Goal: Task Accomplishment & Management: Use online tool/utility

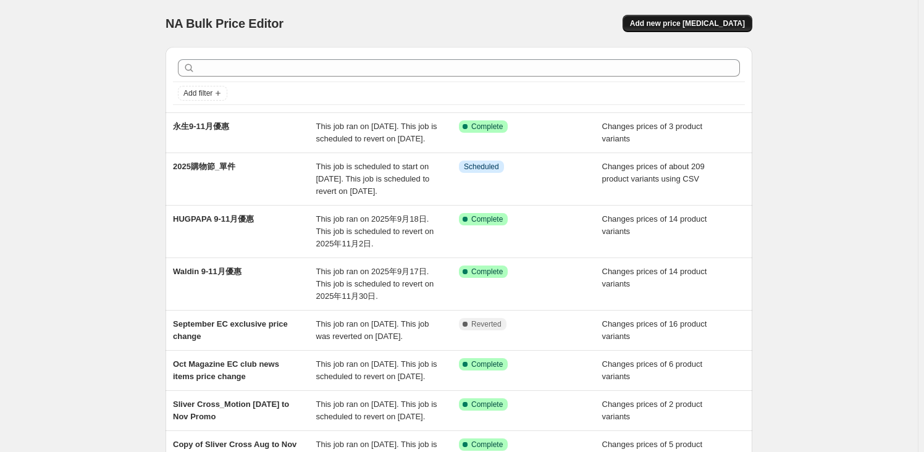
click at [717, 22] on span "Add new price [MEDICAL_DATA]" at bounding box center [687, 24] width 115 height 10
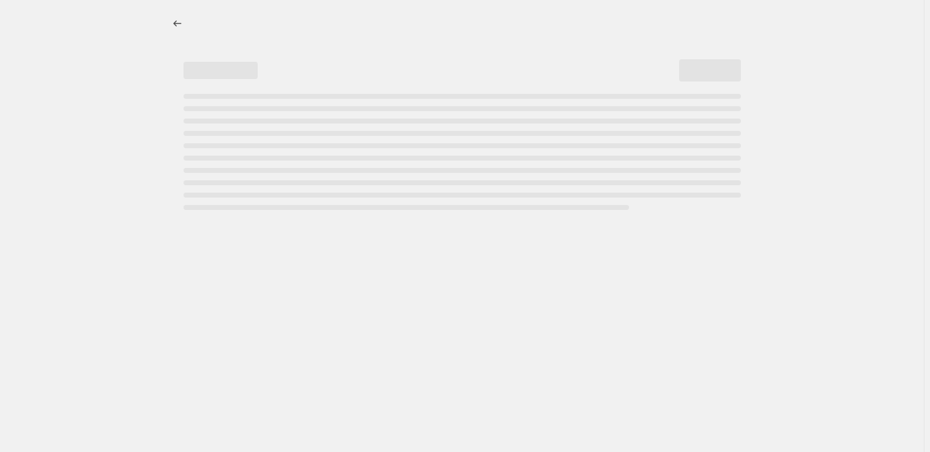
select select "percentage"
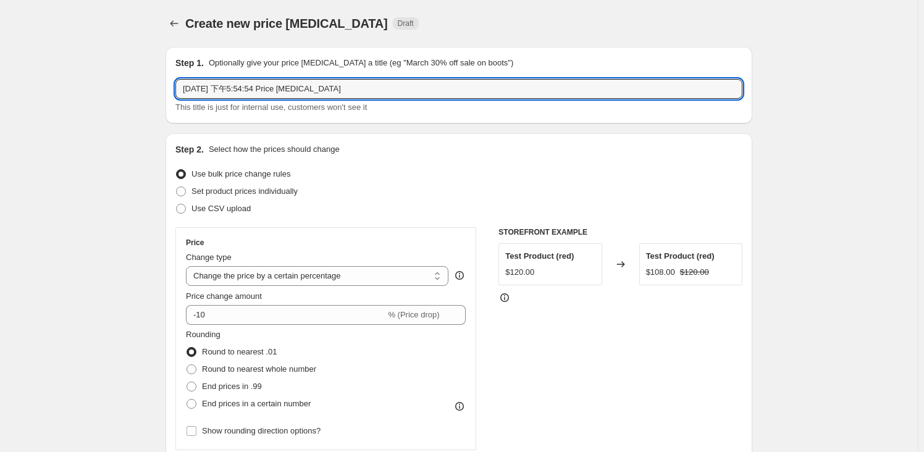
drag, startPoint x: 353, startPoint y: 86, endPoint x: 96, endPoint y: 24, distance: 264.9
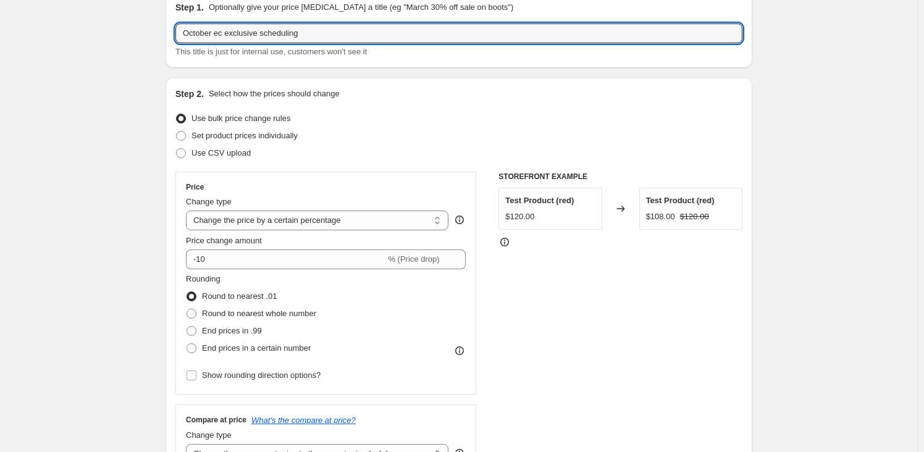
scroll to position [56, 0]
type input "October ec exclusive scheduling"
click at [230, 135] on span "Set product prices individually" at bounding box center [245, 135] width 106 height 9
click at [177, 132] on input "Set product prices individually" at bounding box center [176, 131] width 1 height 1
radio input "true"
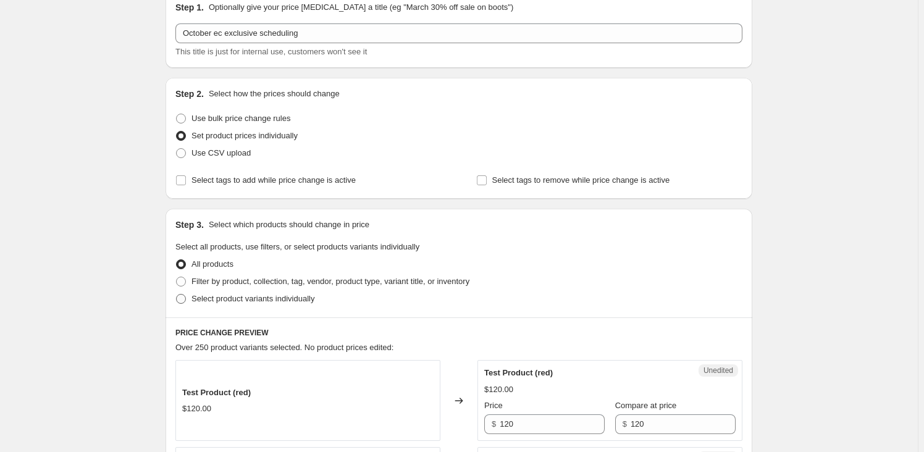
click at [238, 294] on span "Select product variants individually" at bounding box center [253, 298] width 123 height 9
click at [177, 294] on input "Select product variants individually" at bounding box center [176, 294] width 1 height 1
radio input "true"
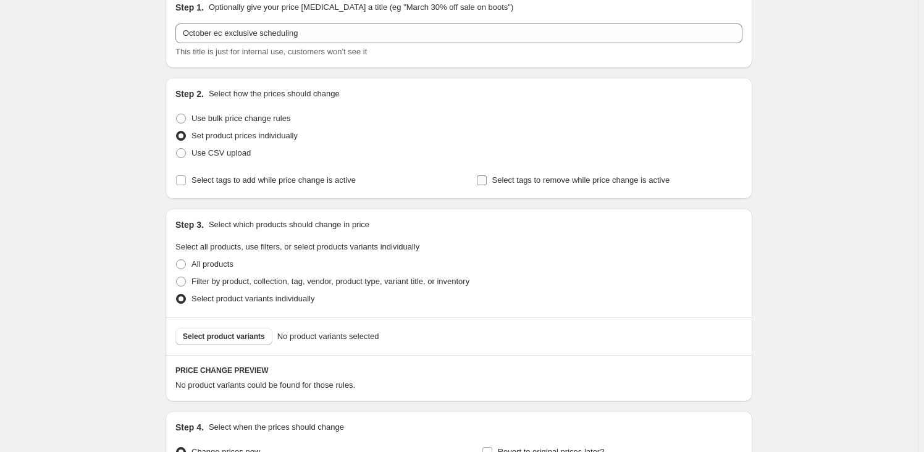
click at [487, 182] on input "Select tags to remove while price change is active" at bounding box center [482, 180] width 10 height 10
checkbox input "true"
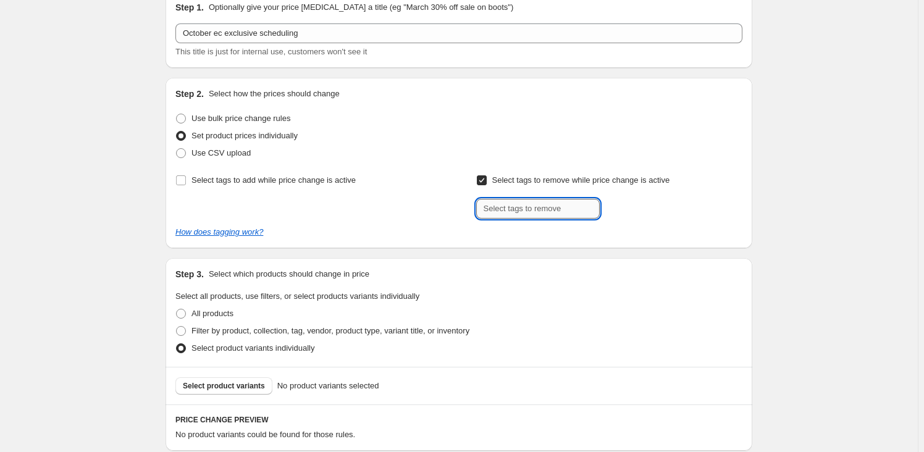
click at [552, 213] on input "text" at bounding box center [538, 209] width 124 height 20
click at [567, 201] on input "text" at bounding box center [538, 209] width 124 height 20
click at [539, 207] on input "text" at bounding box center [538, 209] width 124 height 20
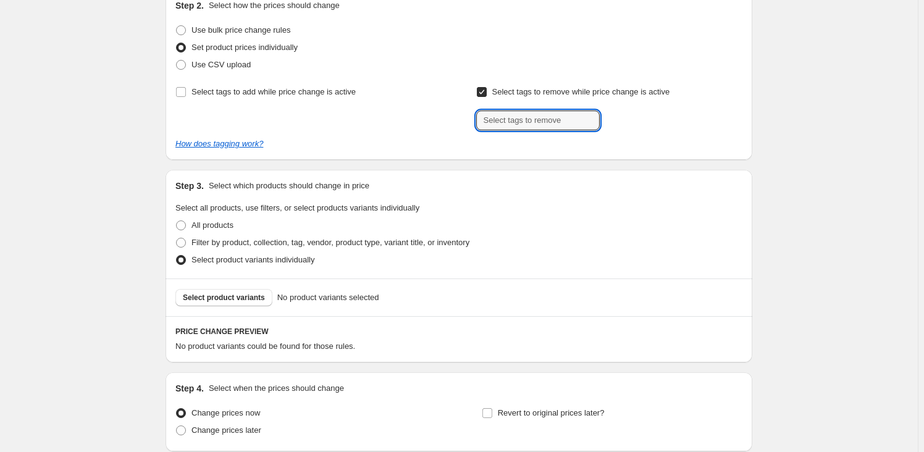
scroll to position [224, 0]
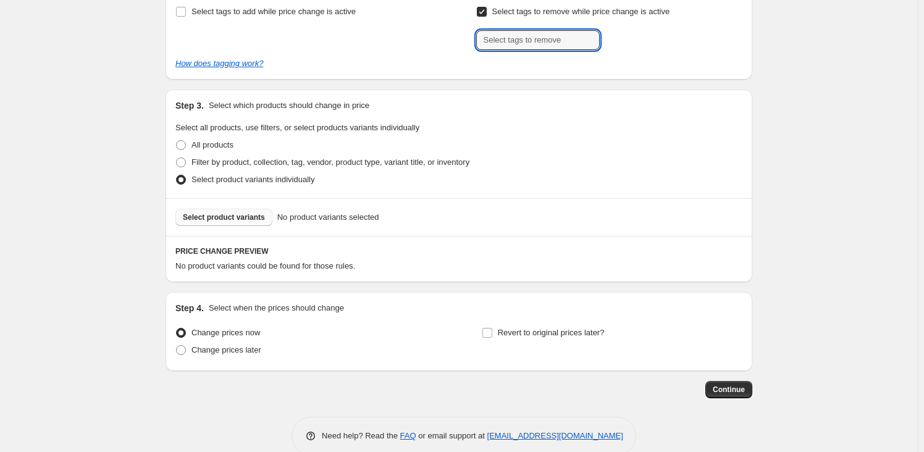
click at [225, 222] on button "Select product variants" at bounding box center [223, 217] width 97 height 17
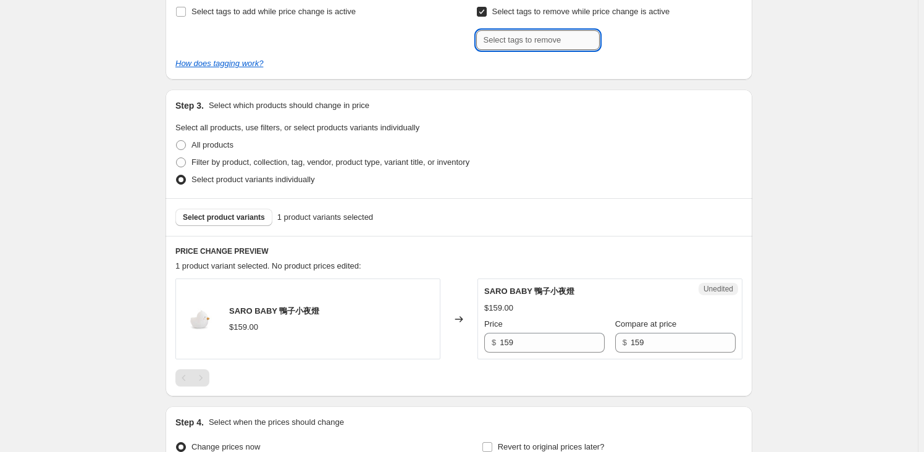
click at [518, 45] on input "text" at bounding box center [538, 40] width 124 height 20
click at [238, 213] on span "Select product variants" at bounding box center [224, 218] width 82 height 10
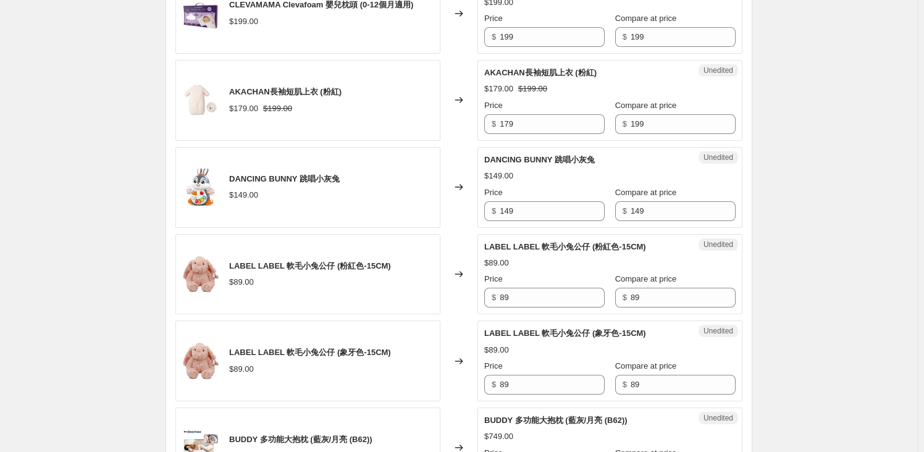
scroll to position [618, 0]
drag, startPoint x: 537, startPoint y: 126, endPoint x: 461, endPoint y: 111, distance: 77.4
click at [461, 111] on div "AKACHAN長袖短肌上衣 (粉紅) $179.00 $199.00 Changed to Unedited AKACHAN長袖短肌上衣 (粉紅) $179.…" at bounding box center [458, 99] width 567 height 81
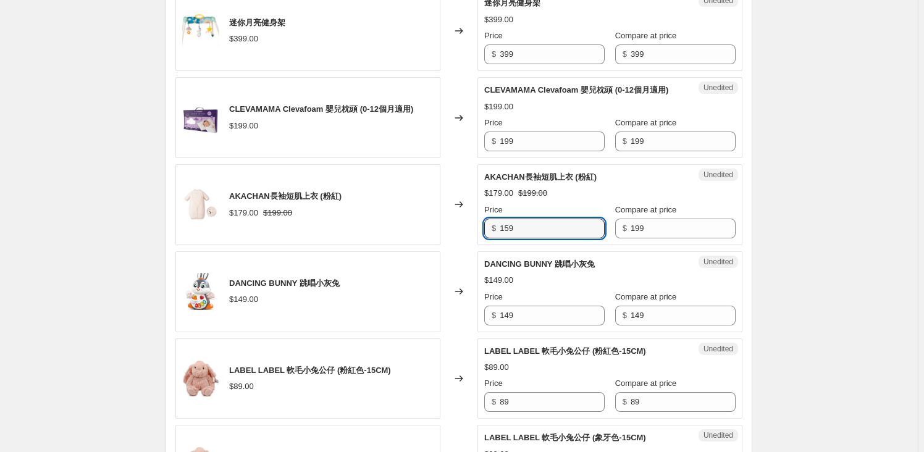
scroll to position [393, 0]
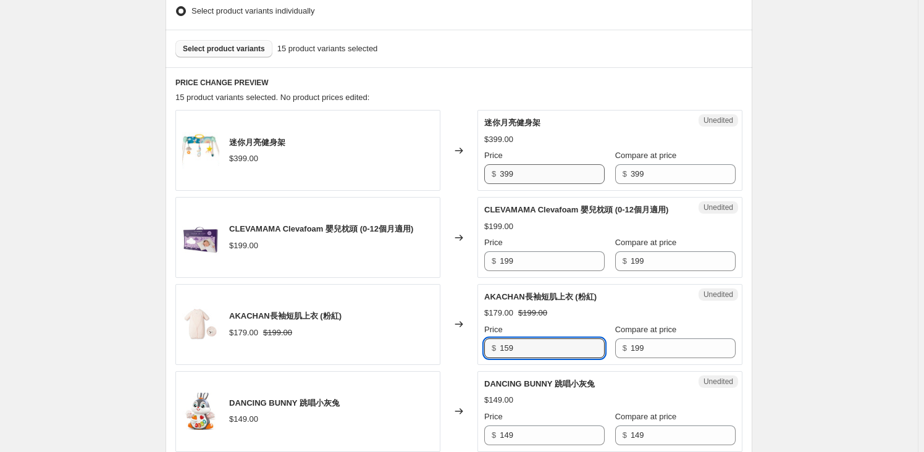
type input "159"
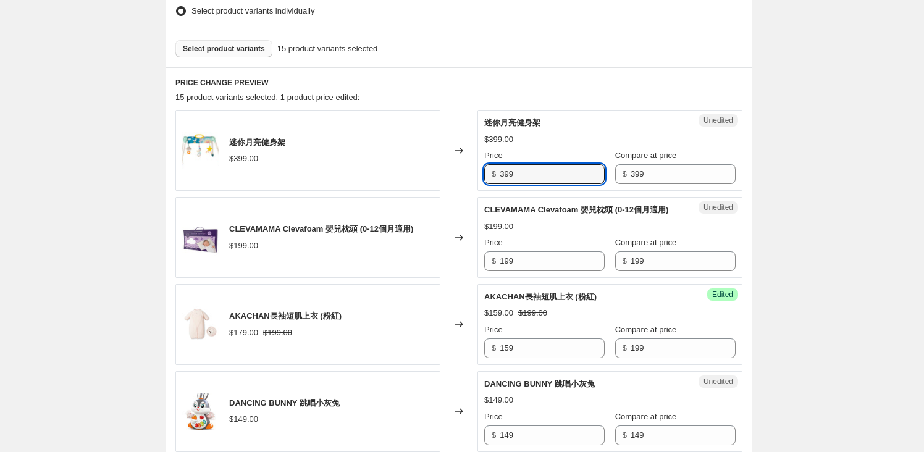
drag, startPoint x: 531, startPoint y: 171, endPoint x: 459, endPoint y: 174, distance: 72.3
click at [459, 174] on div "迷你月亮健身架 $399.00 Changed to Unedited 迷你月亮健身架 $399.00 Price $ 399 Compare at pric…" at bounding box center [458, 150] width 567 height 81
type input "319"
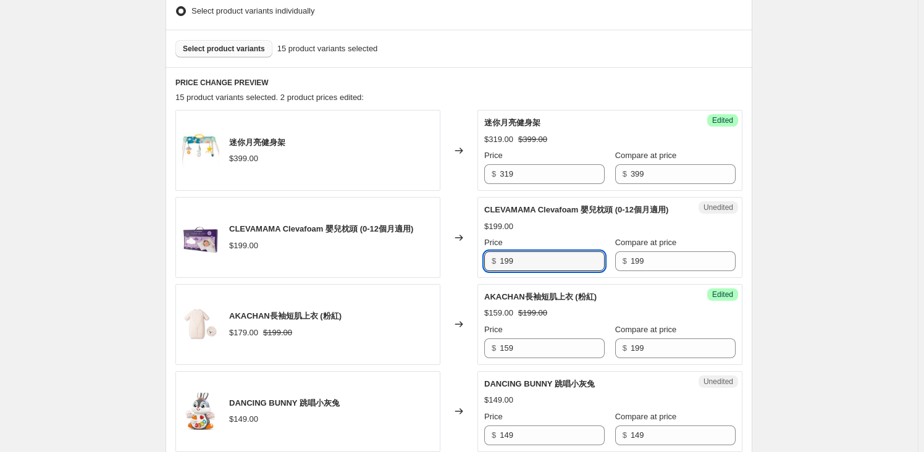
click at [478, 263] on div "CLEVAMAMA Clevafoam 嬰兒枕頭 (0-12個月適用) $199.00 Changed to Unedited CLEVAMAMA Cleva…" at bounding box center [458, 237] width 567 height 81
paste input "5"
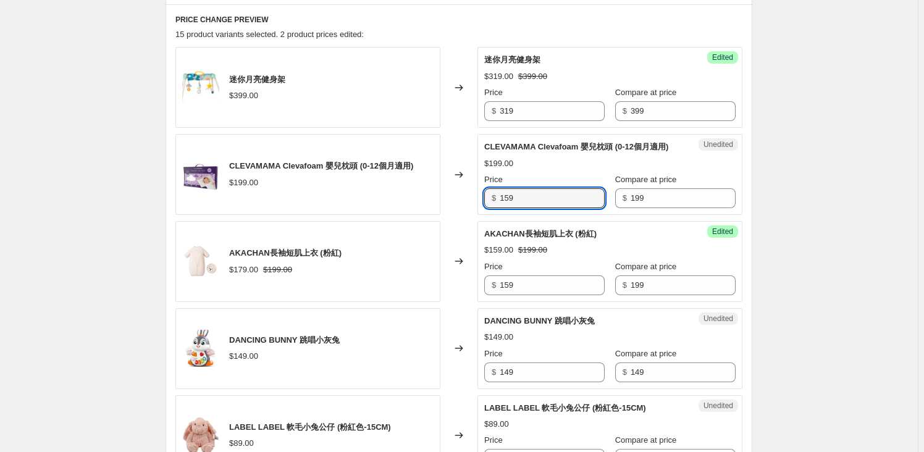
scroll to position [505, 0]
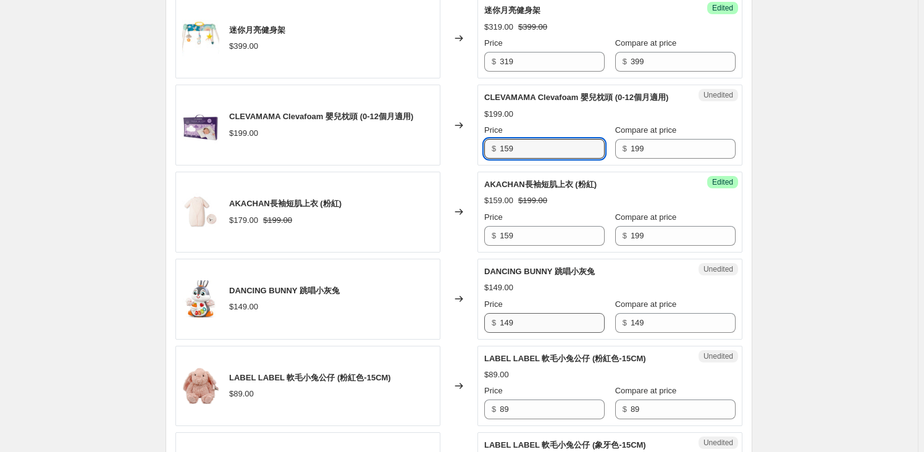
type input "159"
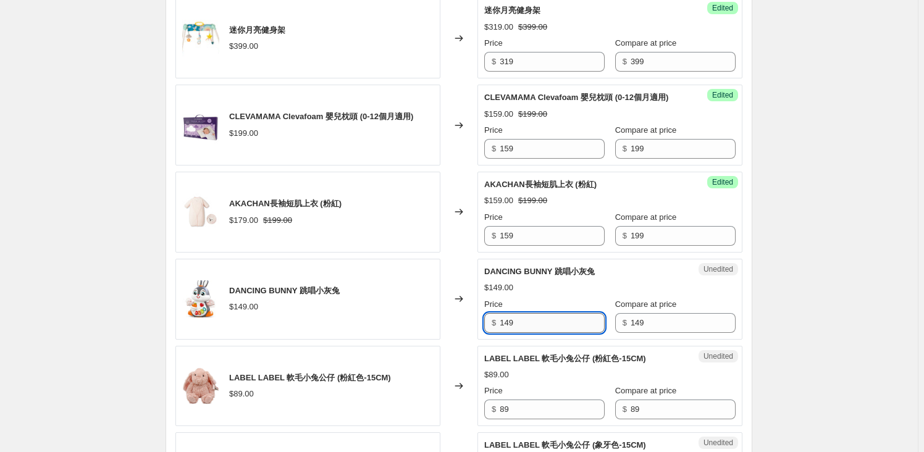
click at [560, 332] on input "149" at bounding box center [552, 323] width 105 height 20
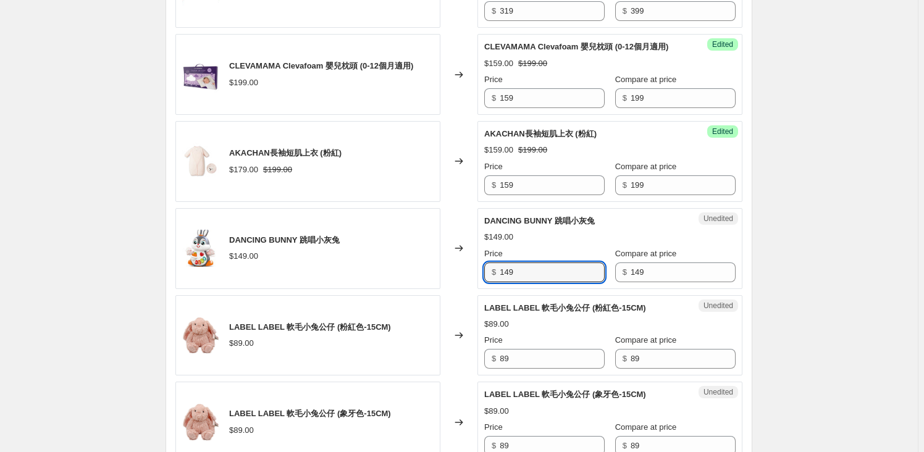
scroll to position [618, 0]
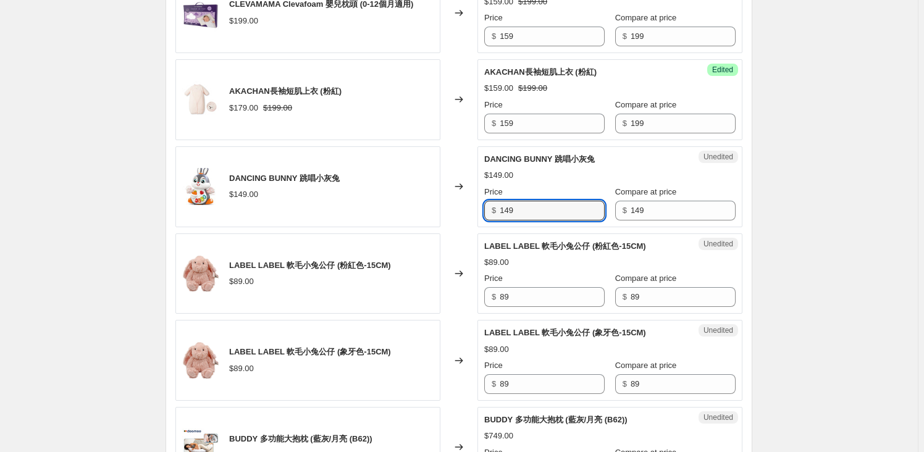
drag, startPoint x: 549, startPoint y: 217, endPoint x: 478, endPoint y: 210, distance: 71.4
click at [478, 210] on div "DANCING BUNNY 跳唱小灰兔 $149.00 Changed to Unedited DANCING BUNNY 跳唱小灰兔 $149.00 Pri…" at bounding box center [458, 186] width 567 height 81
paste input "1"
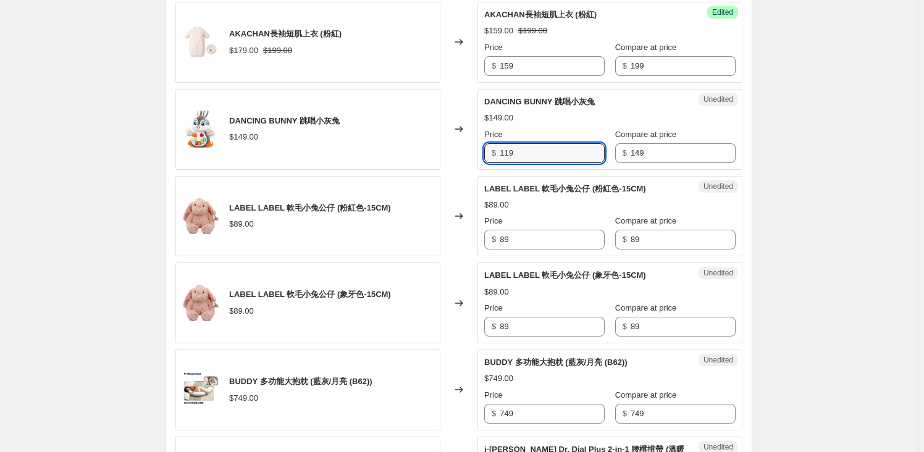
scroll to position [730, 0]
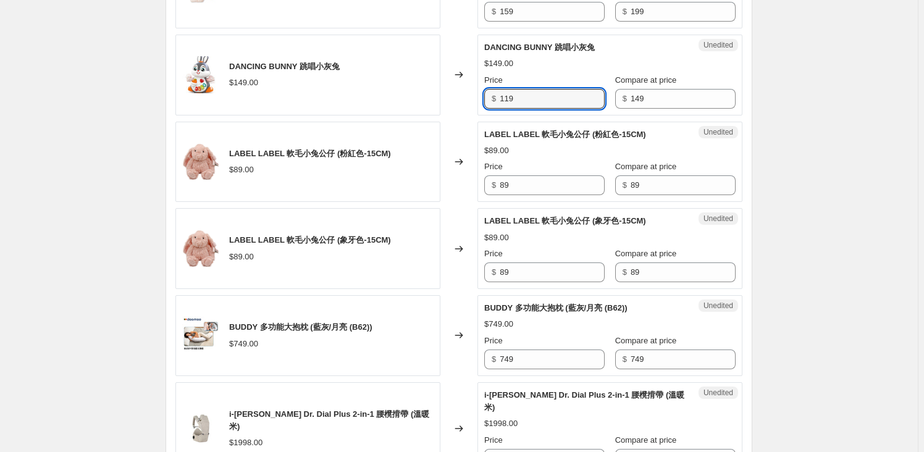
type input "119"
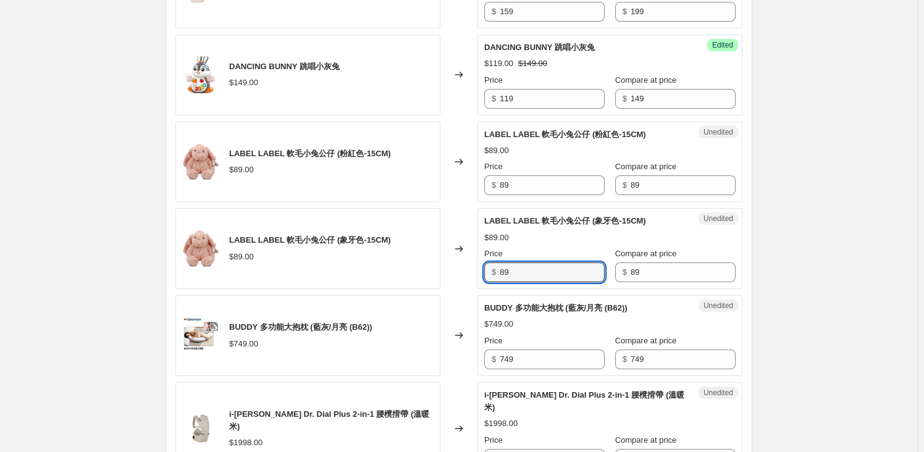
drag, startPoint x: 544, startPoint y: 263, endPoint x: 491, endPoint y: 271, distance: 54.3
click at [491, 271] on div "$ 89" at bounding box center [544, 273] width 120 height 20
paste input "71"
type input "71"
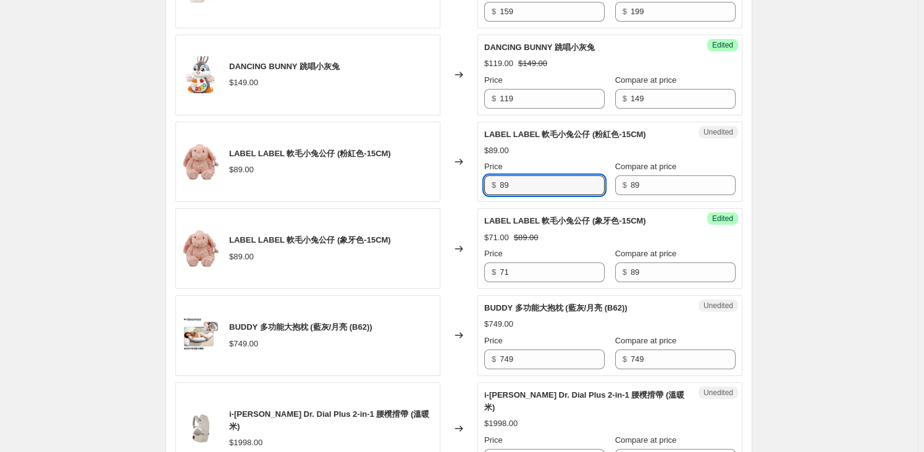
drag, startPoint x: 531, startPoint y: 192, endPoint x: 469, endPoint y: 183, distance: 62.3
click at [469, 183] on div "LABEL LABEL 軟毛小兔公仔 (粉紅色-15CM) $89.00 Changed to Unedited LABEL LABEL 軟毛小兔公仔 (粉紅…" at bounding box center [458, 162] width 567 height 81
paste input "71"
type input "71"
click at [824, 258] on div "Create new price [MEDICAL_DATA]. This page is ready Create new price [MEDICAL_D…" at bounding box center [459, 328] width 918 height 2117
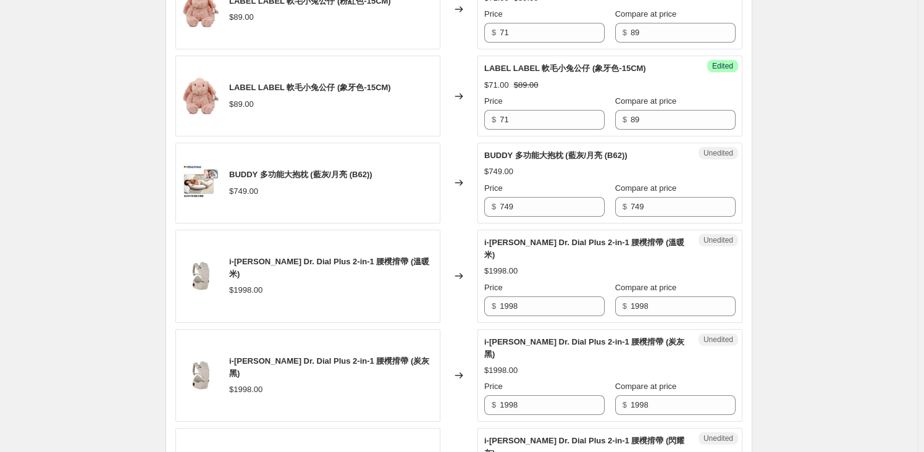
scroll to position [898, 0]
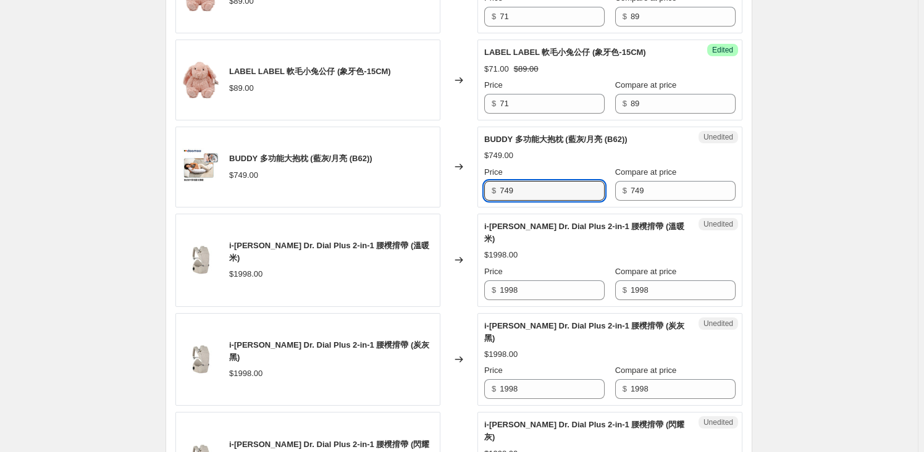
drag, startPoint x: 537, startPoint y: 189, endPoint x: 490, endPoint y: 185, distance: 47.7
click at [490, 185] on div "$ 749" at bounding box center [544, 191] width 120 height 20
paste input "59"
type input "599"
click at [531, 280] on input "1998" at bounding box center [552, 290] width 105 height 20
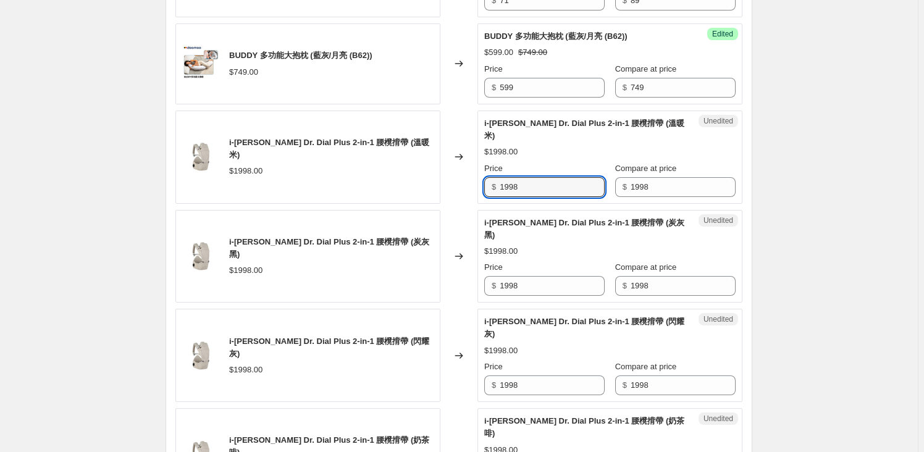
scroll to position [1011, 0]
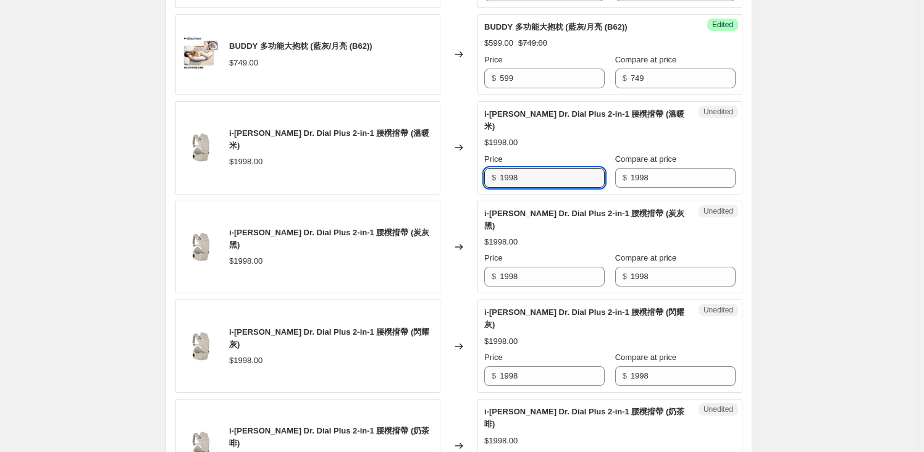
drag, startPoint x: 547, startPoint y: 164, endPoint x: 466, endPoint y: 159, distance: 80.5
click at [466, 160] on div "i-[PERSON_NAME] Dr. Dial Plus 2-in-1 腰櫈揹帶 (溫暖米) $1998.00 Changed to Unedited i-…" at bounding box center [458, 147] width 567 height 93
paste input "5"
type input "1598"
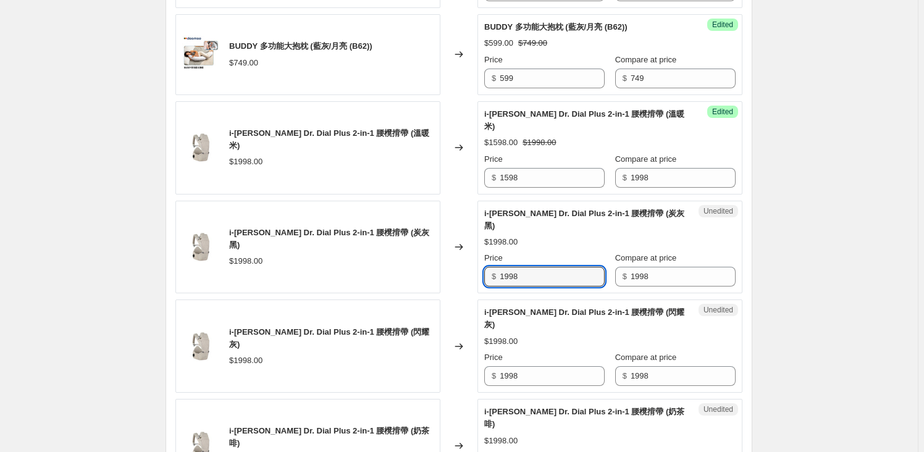
drag, startPoint x: 484, startPoint y: 251, endPoint x: 492, endPoint y: 271, distance: 21.3
click at [450, 248] on div "i-[PERSON_NAME] Dr. Dial Plus 2-in-1 腰櫈揹帶 (炭灰黑) $1998.00 Changed to Unedited i-…" at bounding box center [458, 247] width 567 height 93
paste input "5"
type input "1598"
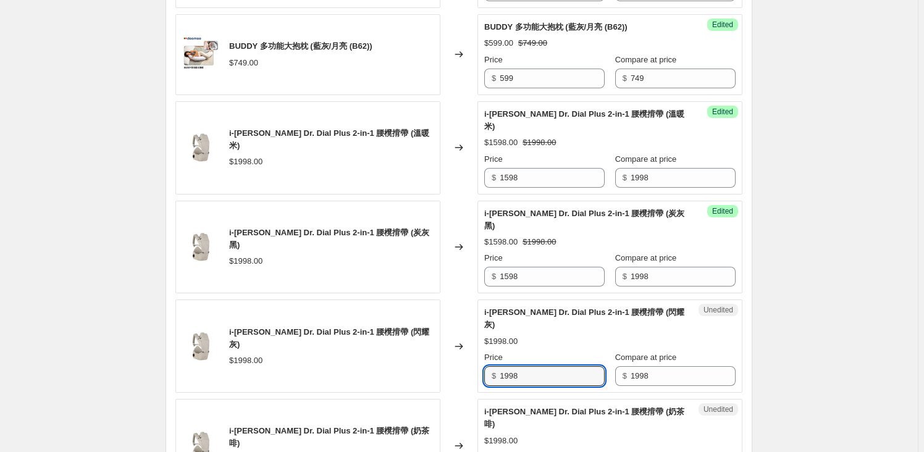
drag, startPoint x: 524, startPoint y: 336, endPoint x: 466, endPoint y: 333, distance: 58.2
click at [466, 334] on div "i-[PERSON_NAME] Dr. Dial Plus 2-in-1 腰櫈揹帶 (閃耀灰) $1998.00 Changed to Unedited i-…" at bounding box center [458, 346] width 567 height 93
paste input "5"
type input "1598"
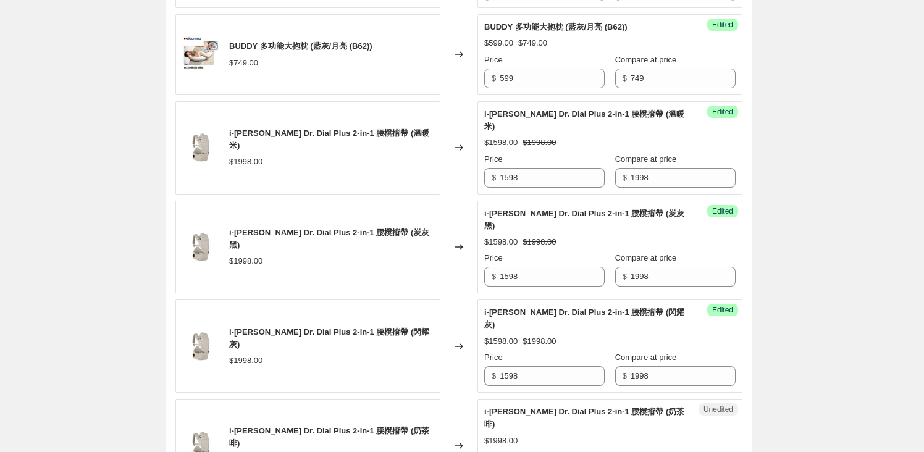
drag, startPoint x: 514, startPoint y: 415, endPoint x: 437, endPoint y: 402, distance: 77.7
click at [437, 402] on div "i-[PERSON_NAME] Dr. Dial Plus 2-in-1 腰櫈揹帶 (奶茶啡) $1998.00 Changed to Unedited i-…" at bounding box center [458, 445] width 567 height 93
paste input "5"
type input "1598"
click at [878, 286] on div "Create new price [MEDICAL_DATA]. This page is ready Create new price [MEDICAL_D…" at bounding box center [459, 47] width 918 height 2117
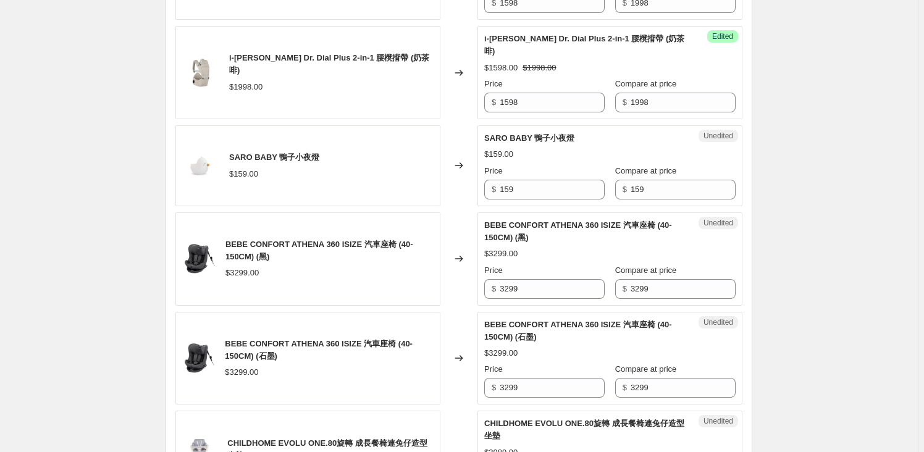
scroll to position [1404, 0]
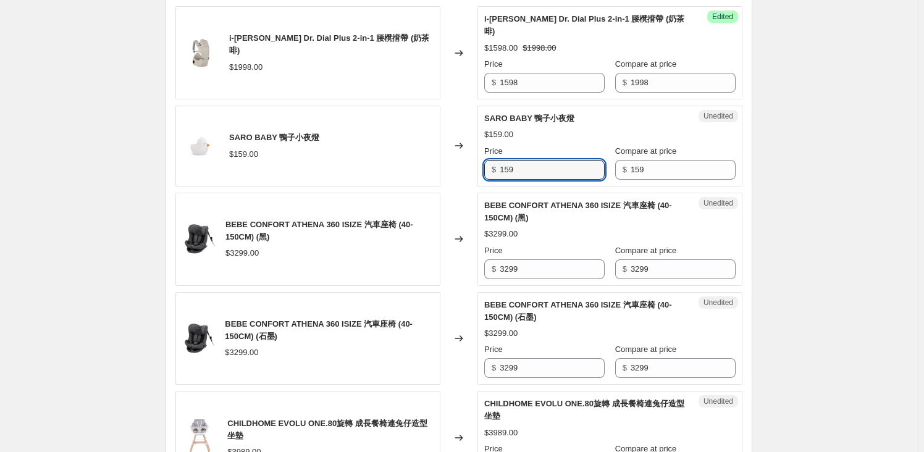
drag, startPoint x: 532, startPoint y: 121, endPoint x: 474, endPoint y: 120, distance: 58.1
click at [474, 120] on div "SARO BABY 鴨子小夜燈 $159.00 Changed to Unedited SARO BABY 鴨子小夜燈 $159.00 Price $ 159…" at bounding box center [458, 146] width 567 height 81
paste input "27"
type input "127"
click at [539, 259] on input "3299" at bounding box center [552, 269] width 105 height 20
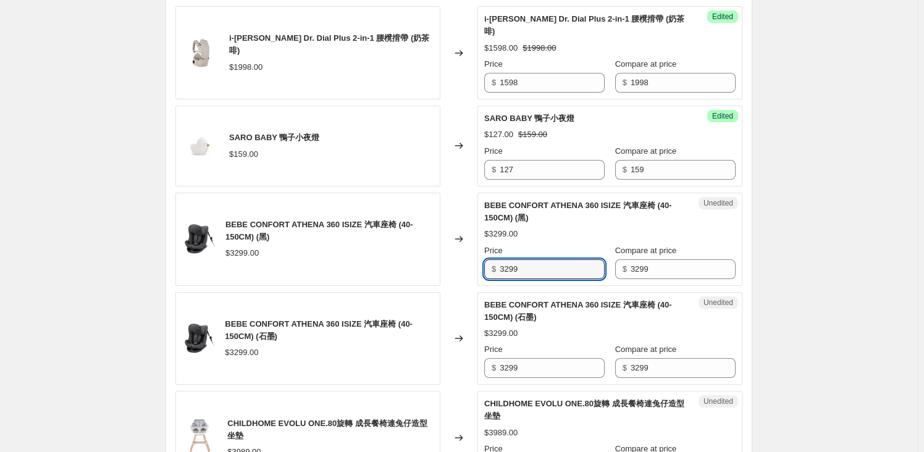
drag, startPoint x: 539, startPoint y: 213, endPoint x: 486, endPoint y: 213, distance: 53.1
click at [486, 213] on div "Unedited BEBE CONFORT ATHENA 360 ISIZE 汽車座椅 (40-150CM) (黑) $3299.00 Price $ 329…" at bounding box center [610, 239] width 265 height 93
paste input "263"
type input "2639"
drag, startPoint x: 490, startPoint y: 319, endPoint x: 469, endPoint y: 316, distance: 21.2
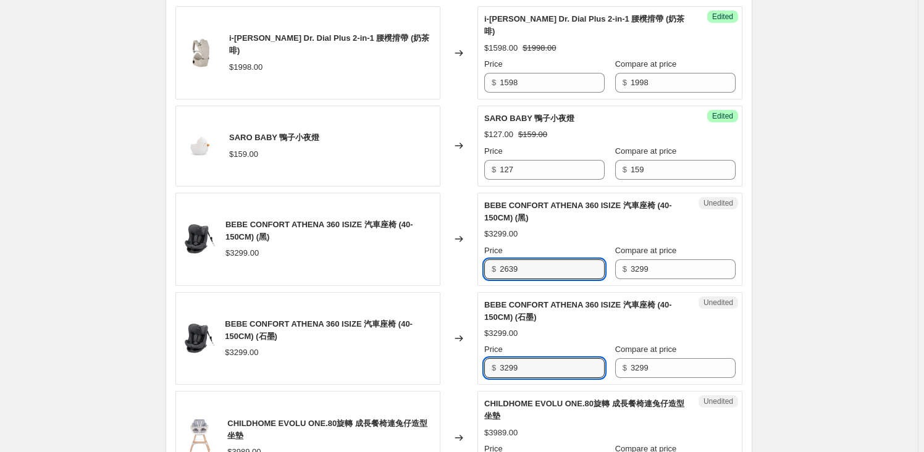
click at [467, 318] on div "BEBE CONFORT ATHENA 360 ISIZE 汽車座椅 (40-150CM) (石墨) $3299.00 Changed to Unedited…" at bounding box center [458, 338] width 567 height 93
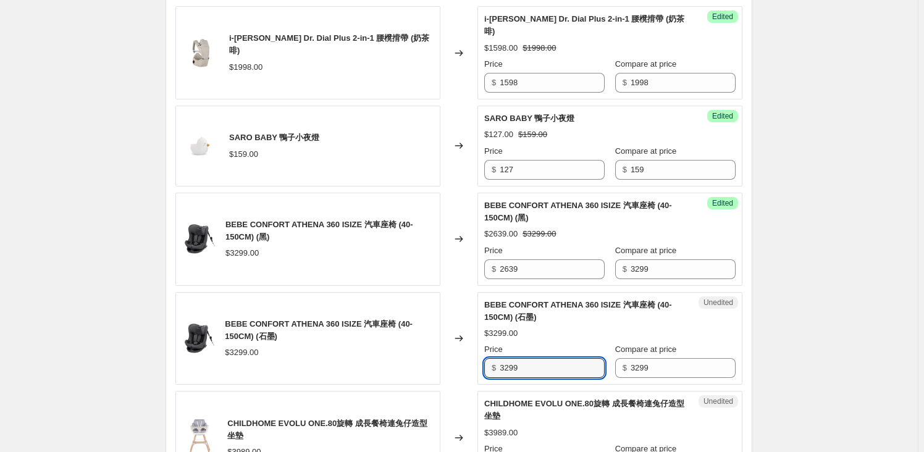
paste input "263"
type input "2639"
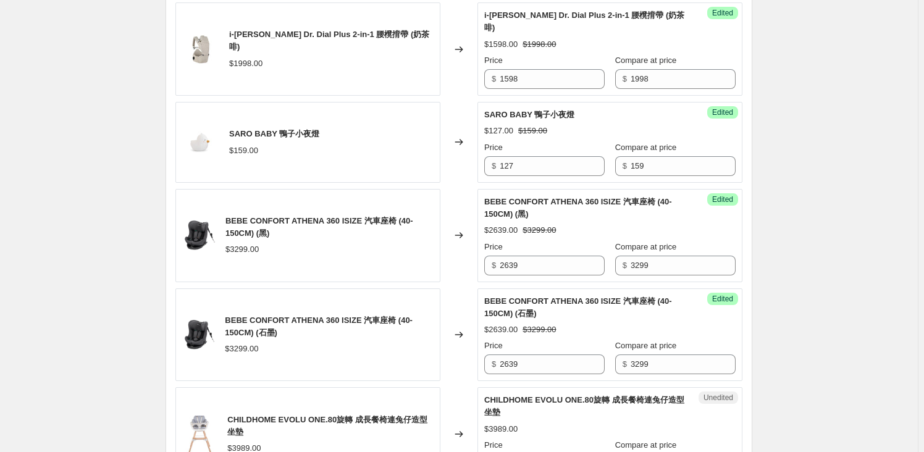
scroll to position [1516, 0]
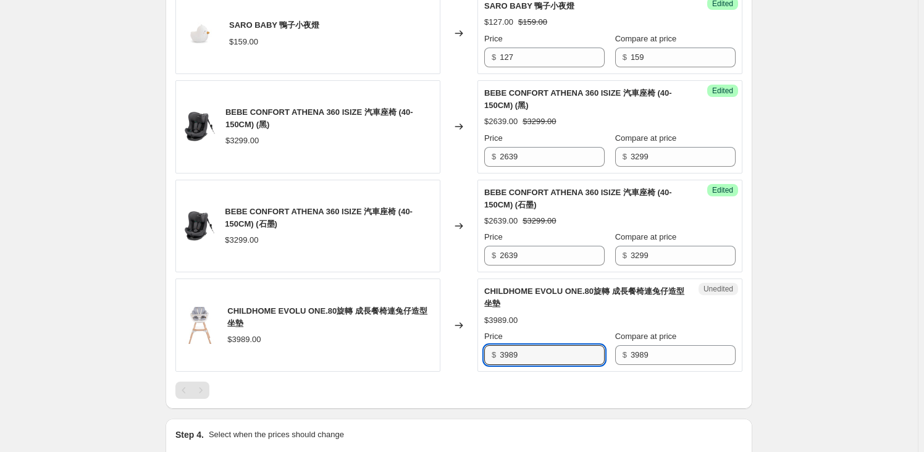
click at [468, 287] on div "CHILDHOME EVOLU ONE.80旋轉 成長餐椅連兔仔造型坐墊 $3989.00 Changed to Unedited CHILDHOME EVO…" at bounding box center [458, 325] width 567 height 93
paste input "169"
type input "1699"
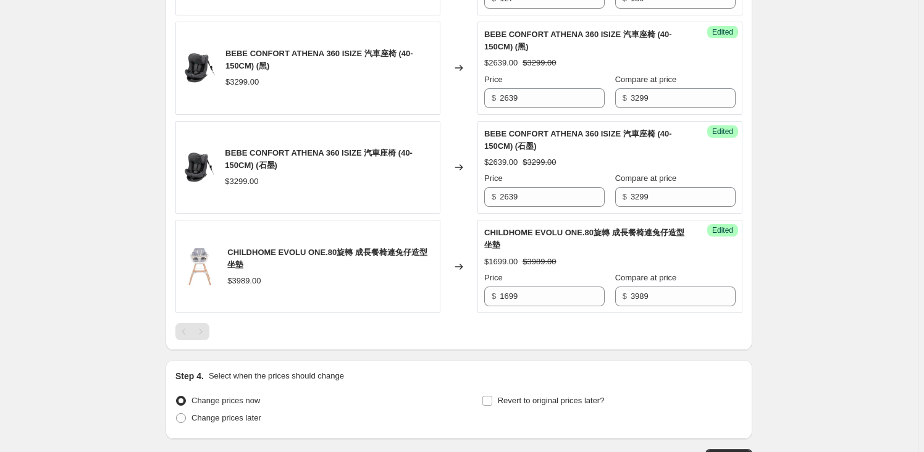
scroll to position [1612, 0]
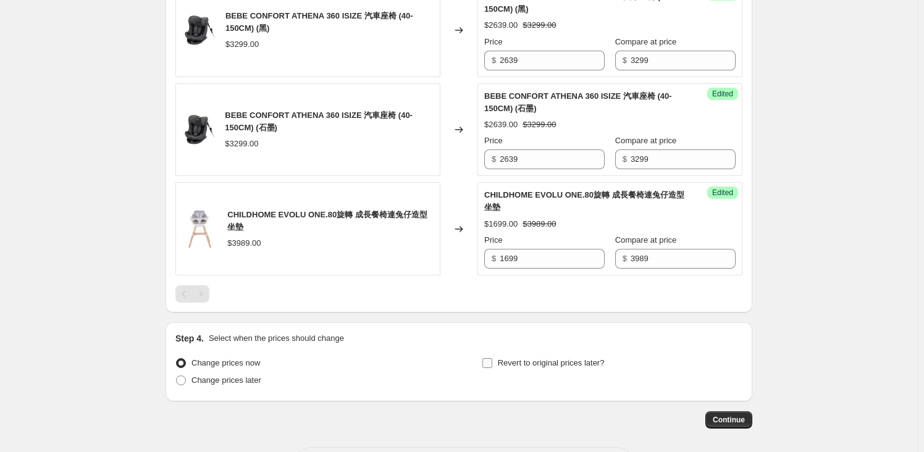
click at [490, 358] on input "Revert to original prices later?" at bounding box center [487, 363] width 10 height 10
checkbox input "true"
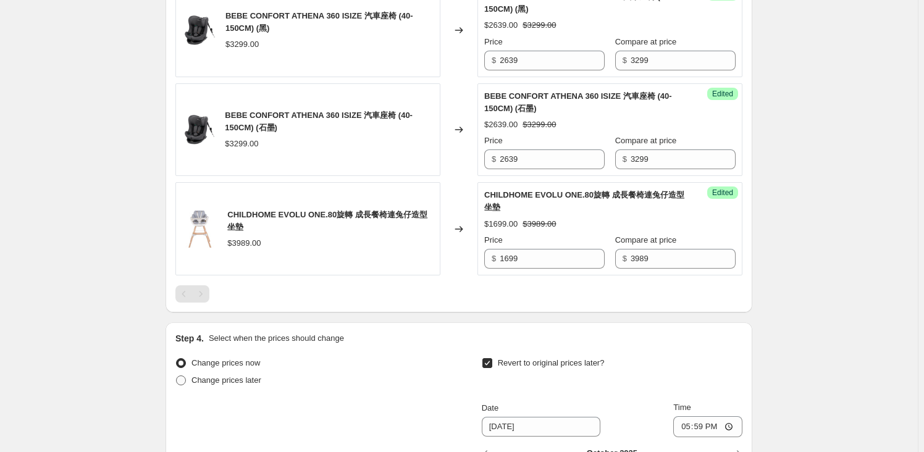
click at [183, 376] on span at bounding box center [181, 381] width 10 height 10
click at [177, 376] on input "Change prices later" at bounding box center [176, 376] width 1 height 1
radio input "true"
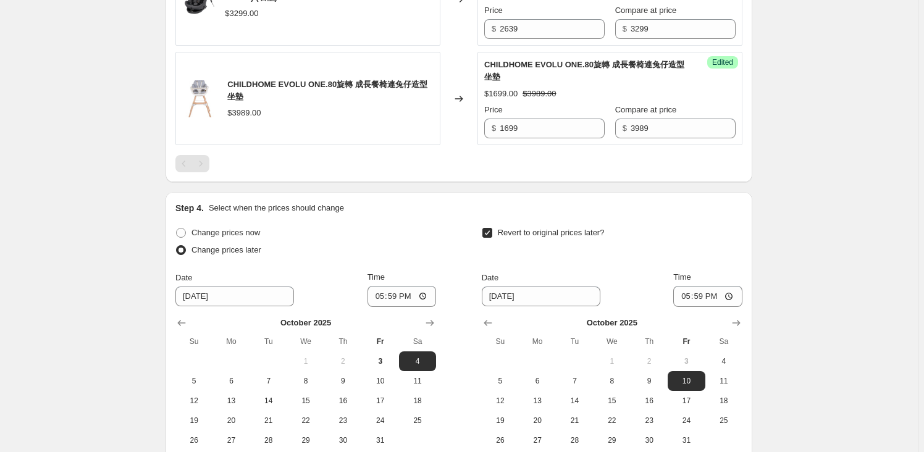
scroll to position [1824, 0]
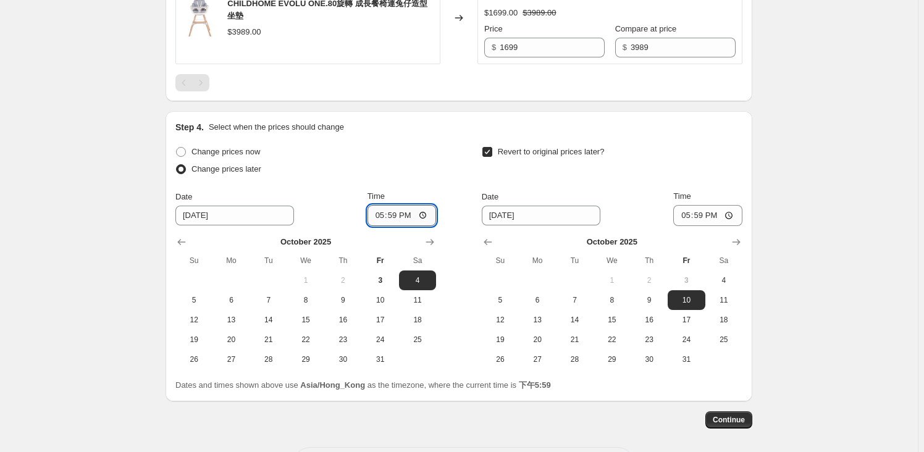
click at [413, 205] on input "17:59" at bounding box center [402, 215] width 69 height 21
click at [395, 205] on input "17:59" at bounding box center [402, 215] width 69 height 21
click at [413, 205] on input "00:59" at bounding box center [402, 215] width 69 height 21
click at [410, 205] on input "00:59" at bounding box center [402, 215] width 69 height 21
type input "00:00"
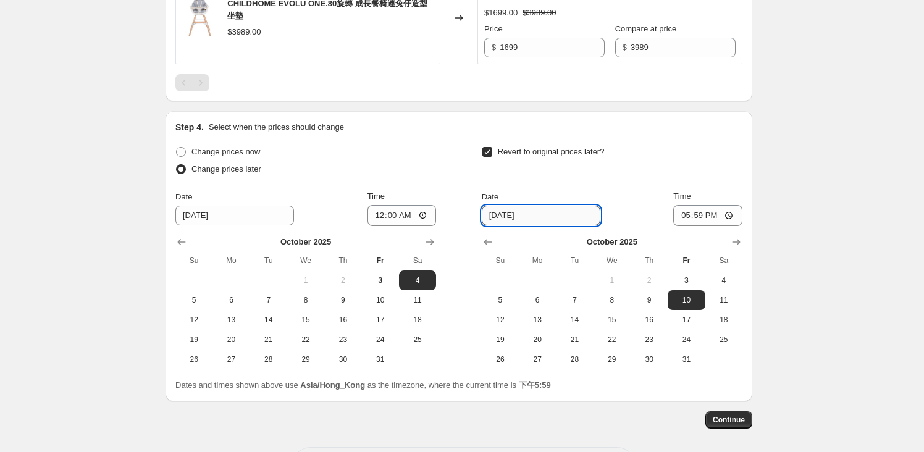
click at [497, 206] on input "[DATE]" at bounding box center [541, 216] width 119 height 20
click at [506, 206] on input "[DATE]" at bounding box center [541, 216] width 119 height 20
click at [607, 295] on span "8" at bounding box center [612, 300] width 27 height 10
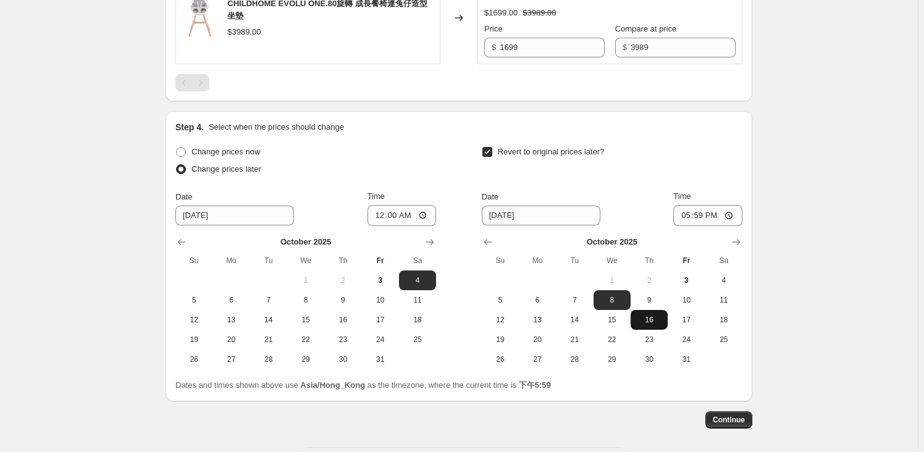
click at [652, 310] on button "16" at bounding box center [649, 320] width 37 height 20
click at [655, 295] on span "9" at bounding box center [649, 300] width 27 height 10
type input "[DATE]"
click at [704, 205] on input "17:59" at bounding box center [707, 215] width 69 height 21
click at [718, 205] on input "00:59" at bounding box center [707, 215] width 69 height 21
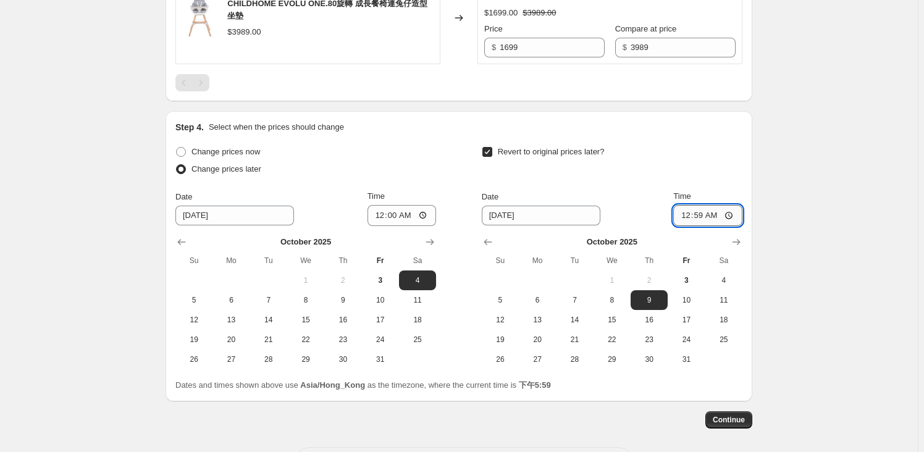
type input "00:00"
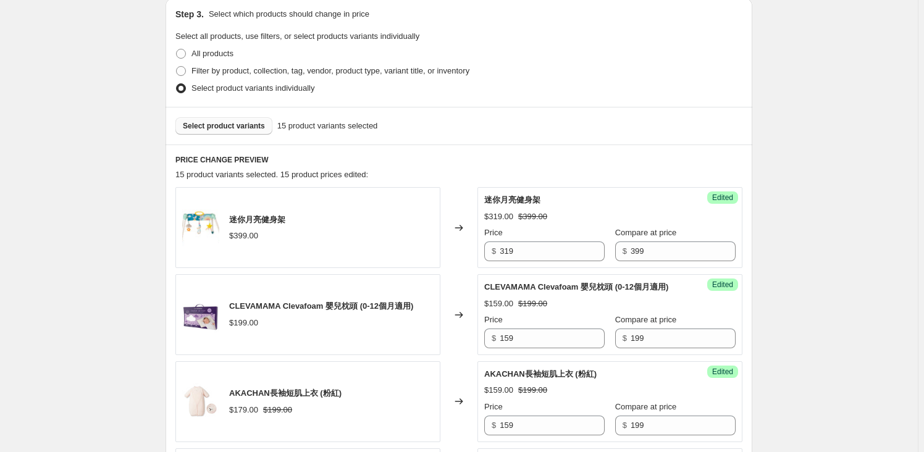
scroll to position [195, 0]
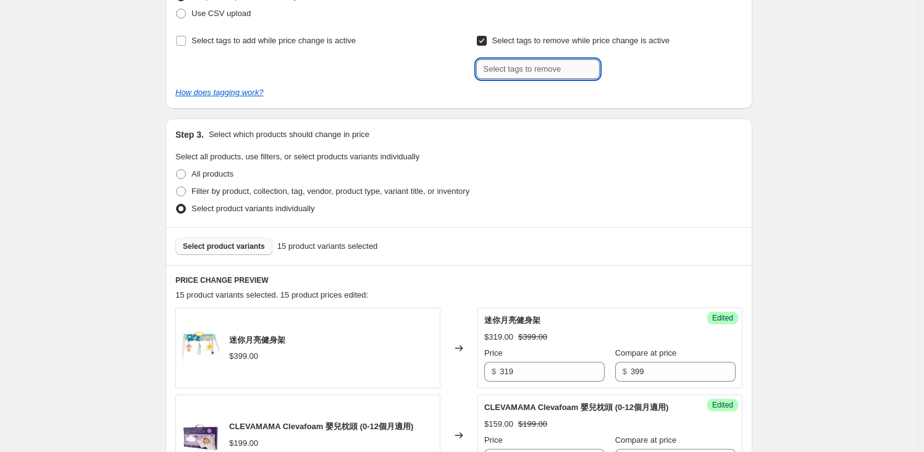
click at [547, 63] on input "text" at bounding box center [538, 69] width 124 height 20
type input "l"
type input "儿"
type input "非公價貨品"
drag, startPoint x: 552, startPoint y: 71, endPoint x: 423, endPoint y: 65, distance: 129.3
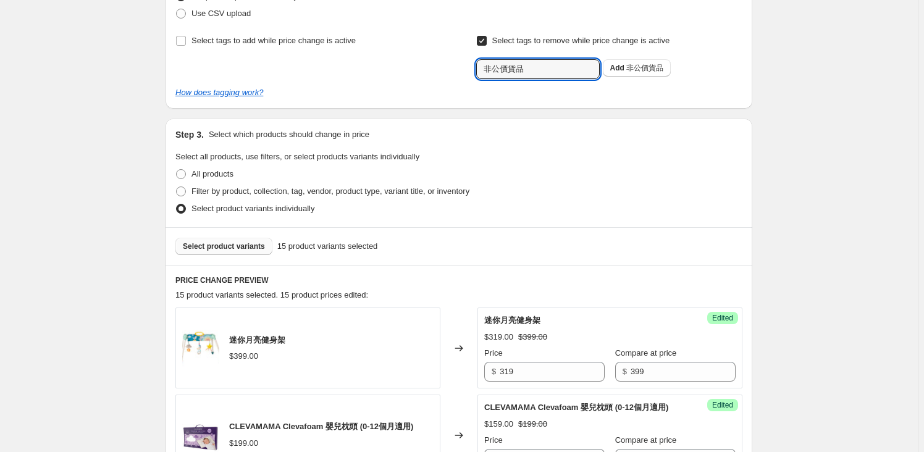
click at [423, 65] on div "Select tags to add while price change is active Select tags to remove while pri…" at bounding box center [458, 55] width 567 height 47
click at [487, 44] on input "Select tags to remove while price change is active" at bounding box center [482, 41] width 10 height 10
checkbox input "false"
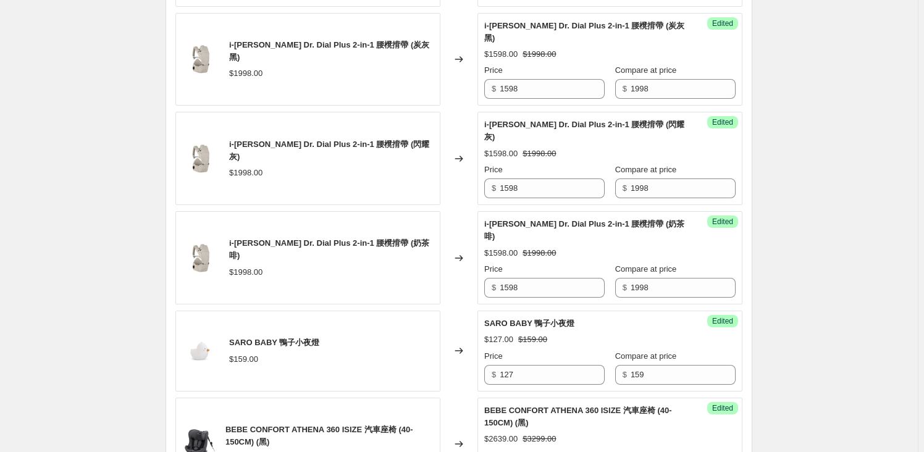
scroll to position [1236, 0]
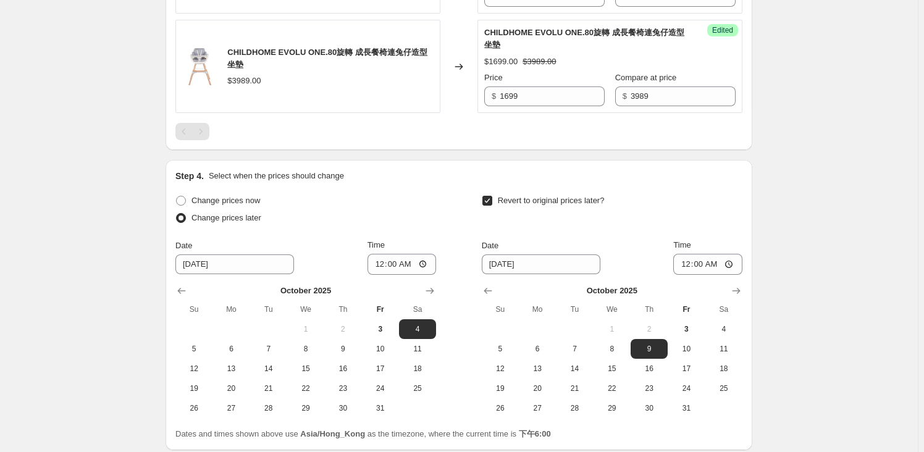
scroll to position [1774, 0]
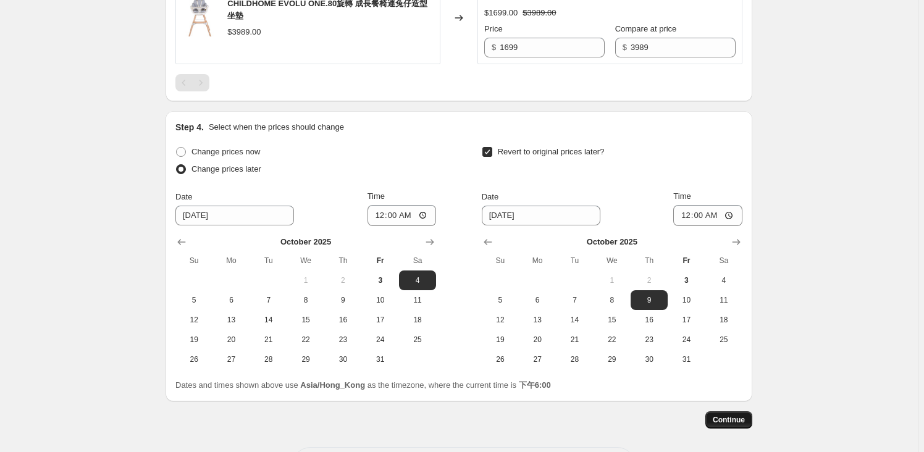
click at [745, 415] on span "Continue" at bounding box center [729, 420] width 32 height 10
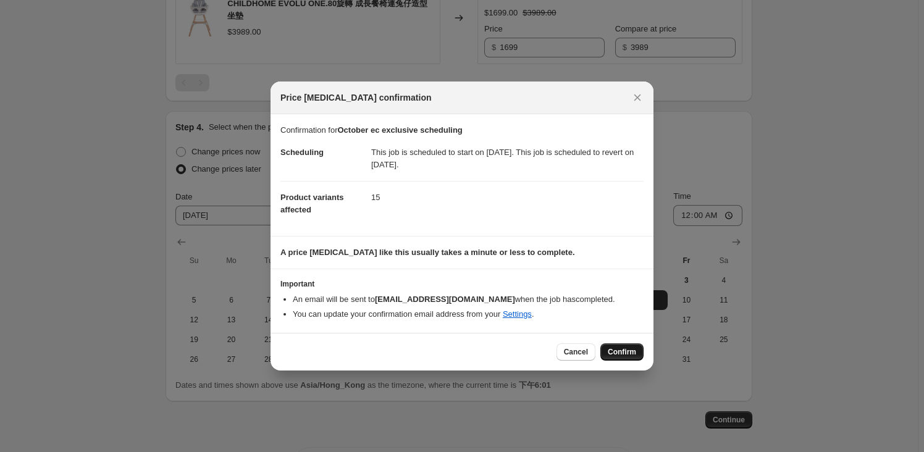
click at [625, 356] on span "Confirm" at bounding box center [622, 352] width 28 height 10
